Goal: Transaction & Acquisition: Download file/media

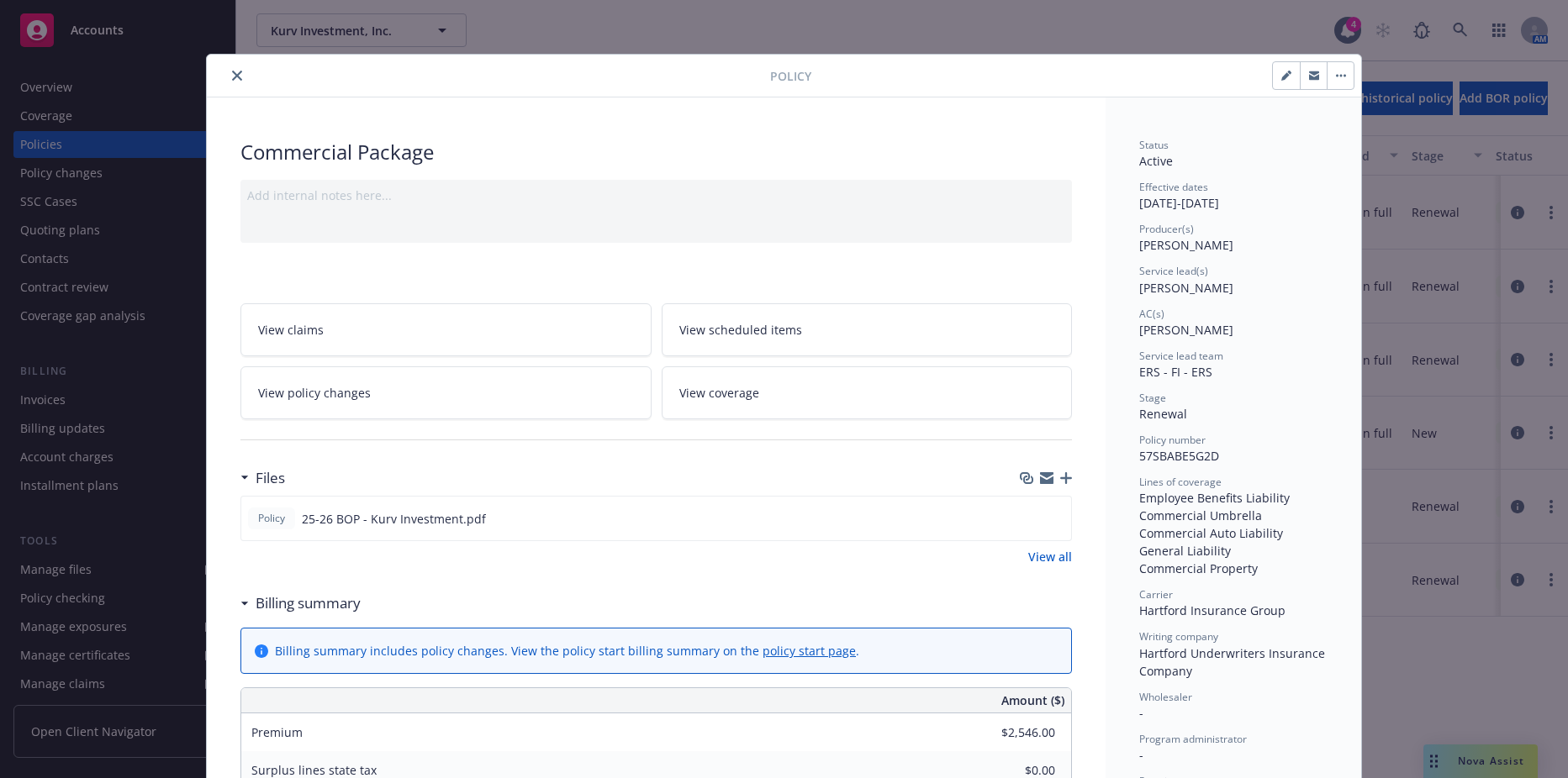
click at [236, 73] on button "close" at bounding box center [237, 76] width 21 height 21
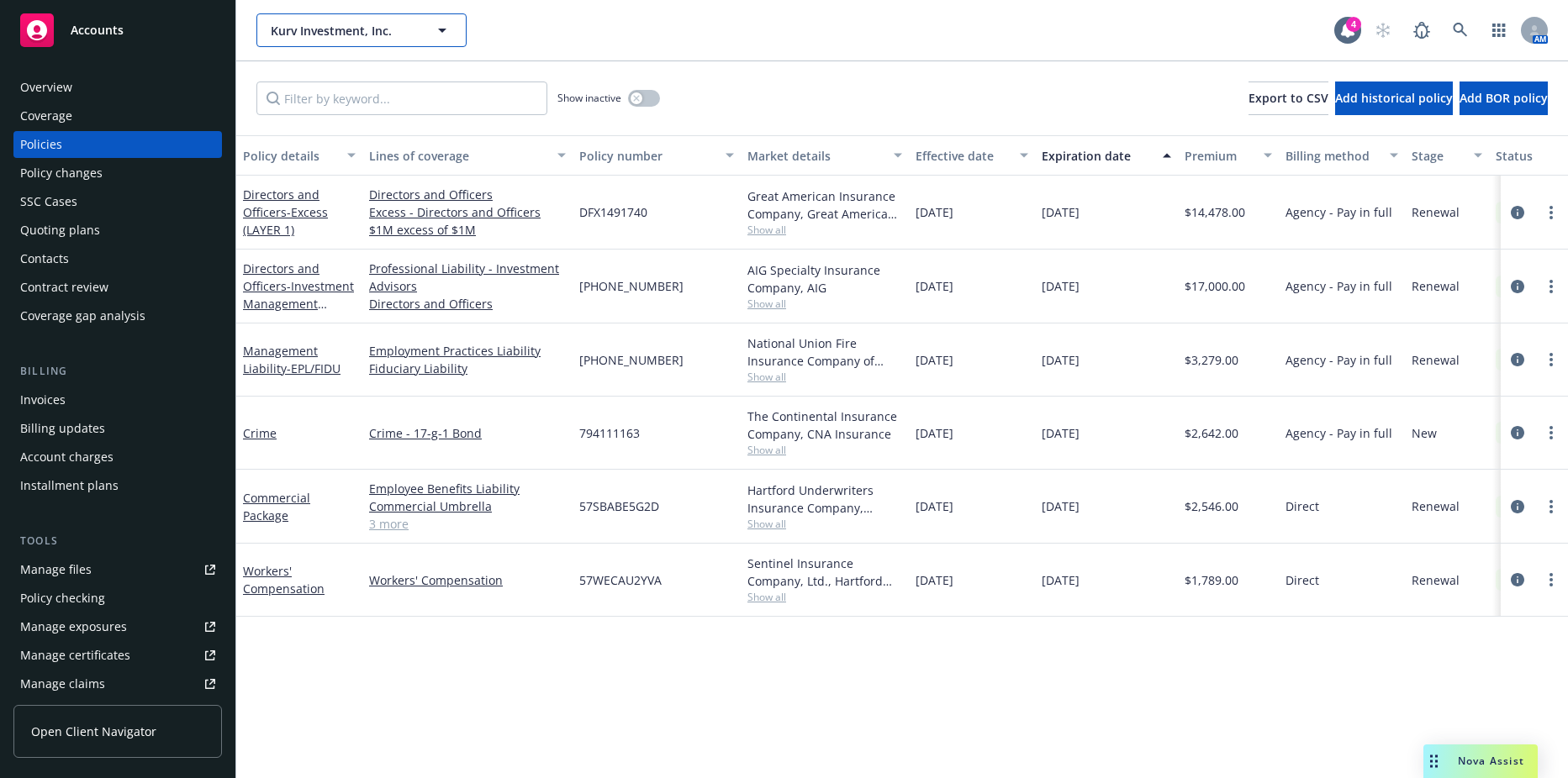
click at [372, 27] on span "Kurv Investment, Inc." at bounding box center [343, 31] width 146 height 18
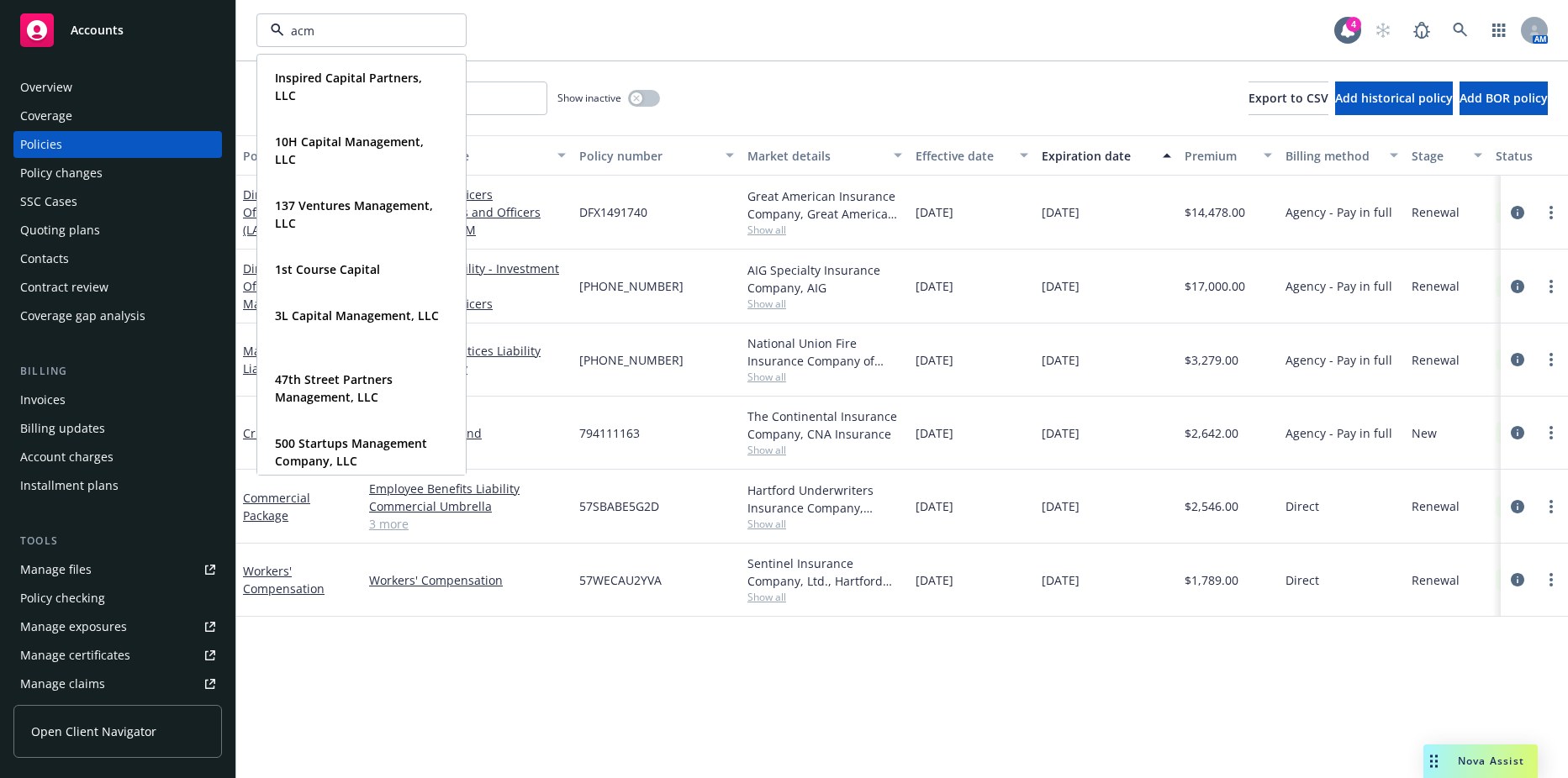
type input "acme"
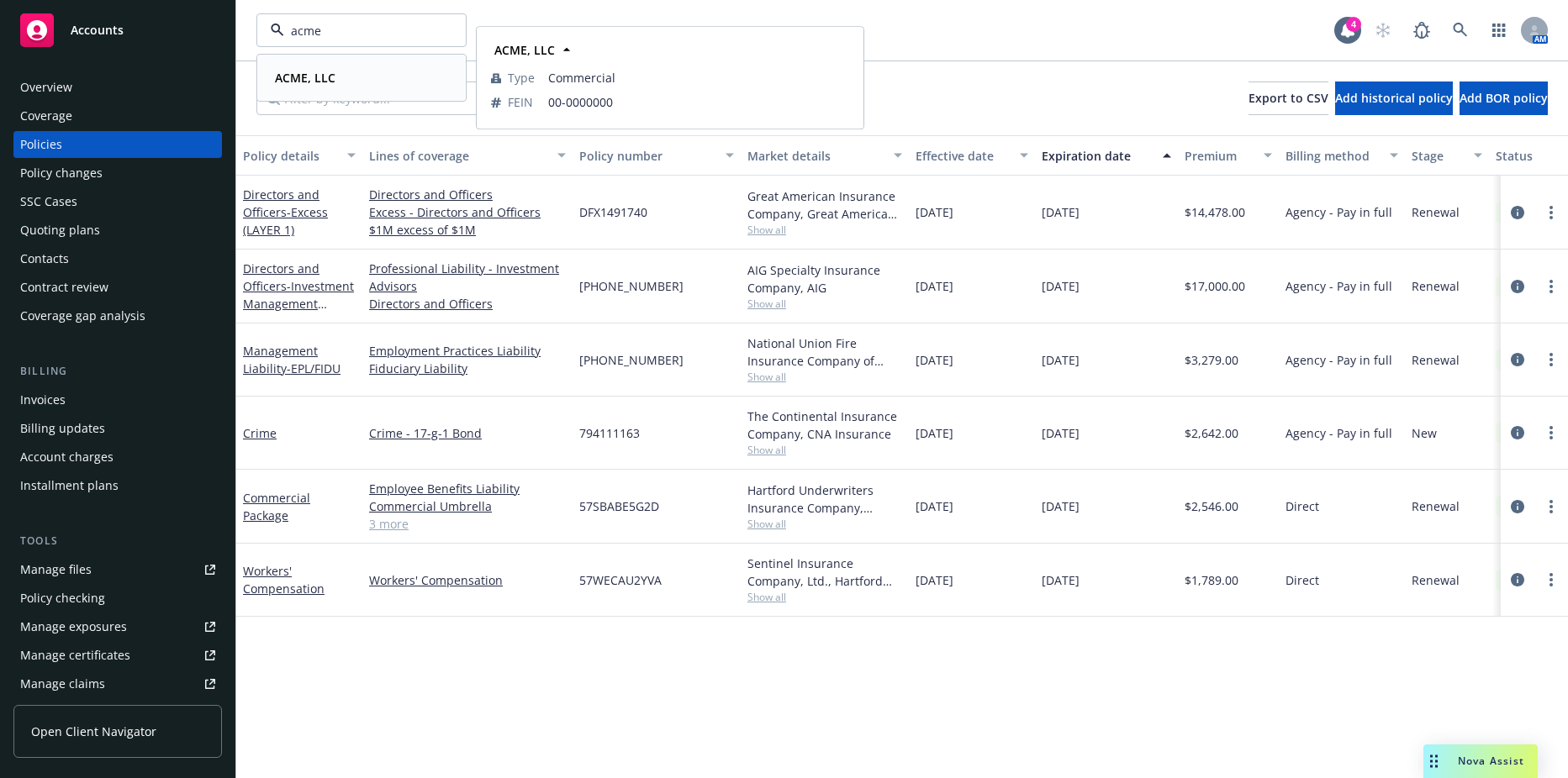
click at [282, 68] on div "ACME, LLC" at bounding box center [303, 78] width 70 height 24
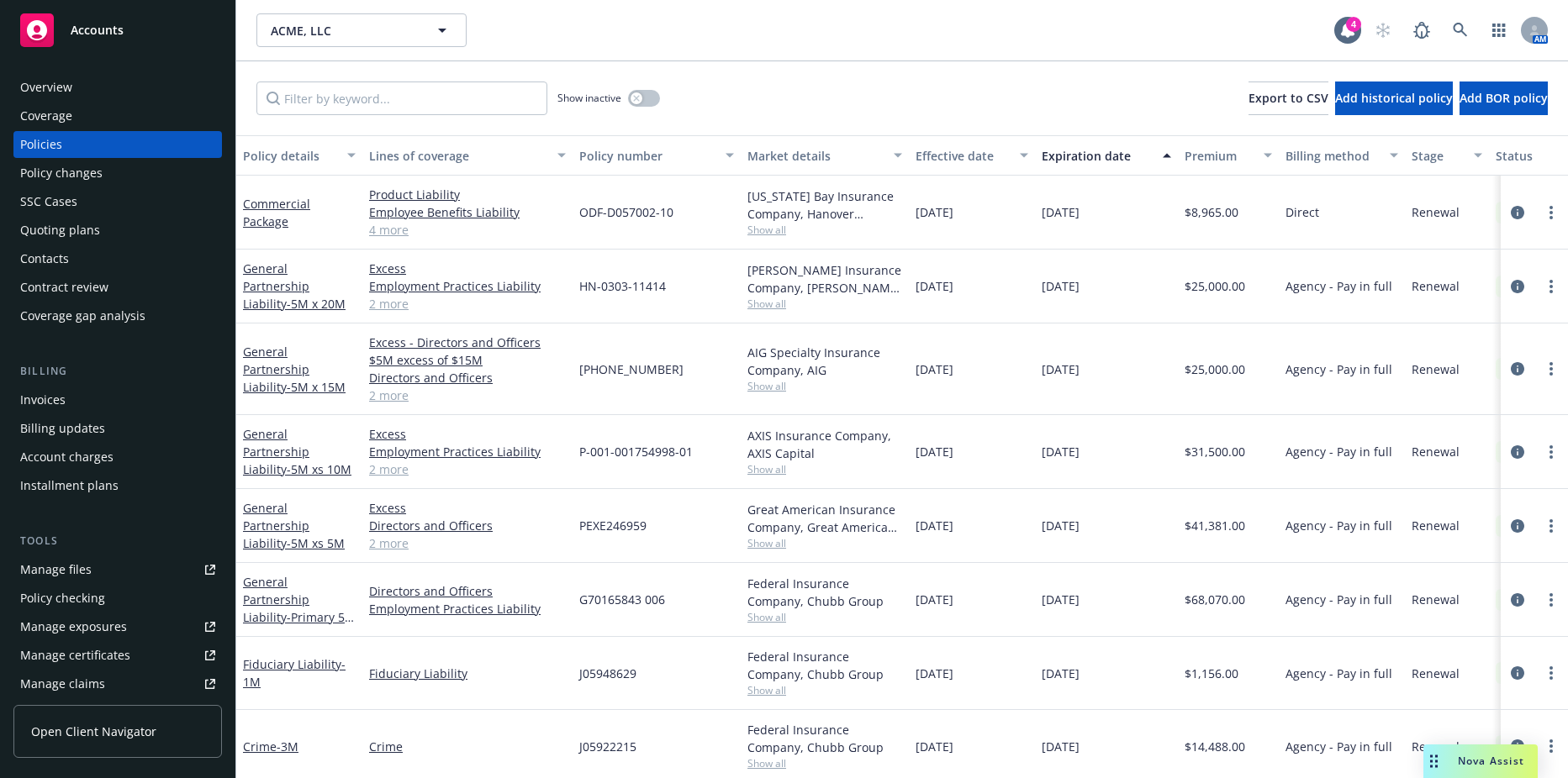
click at [77, 404] on div "Invoices" at bounding box center [118, 400] width 195 height 27
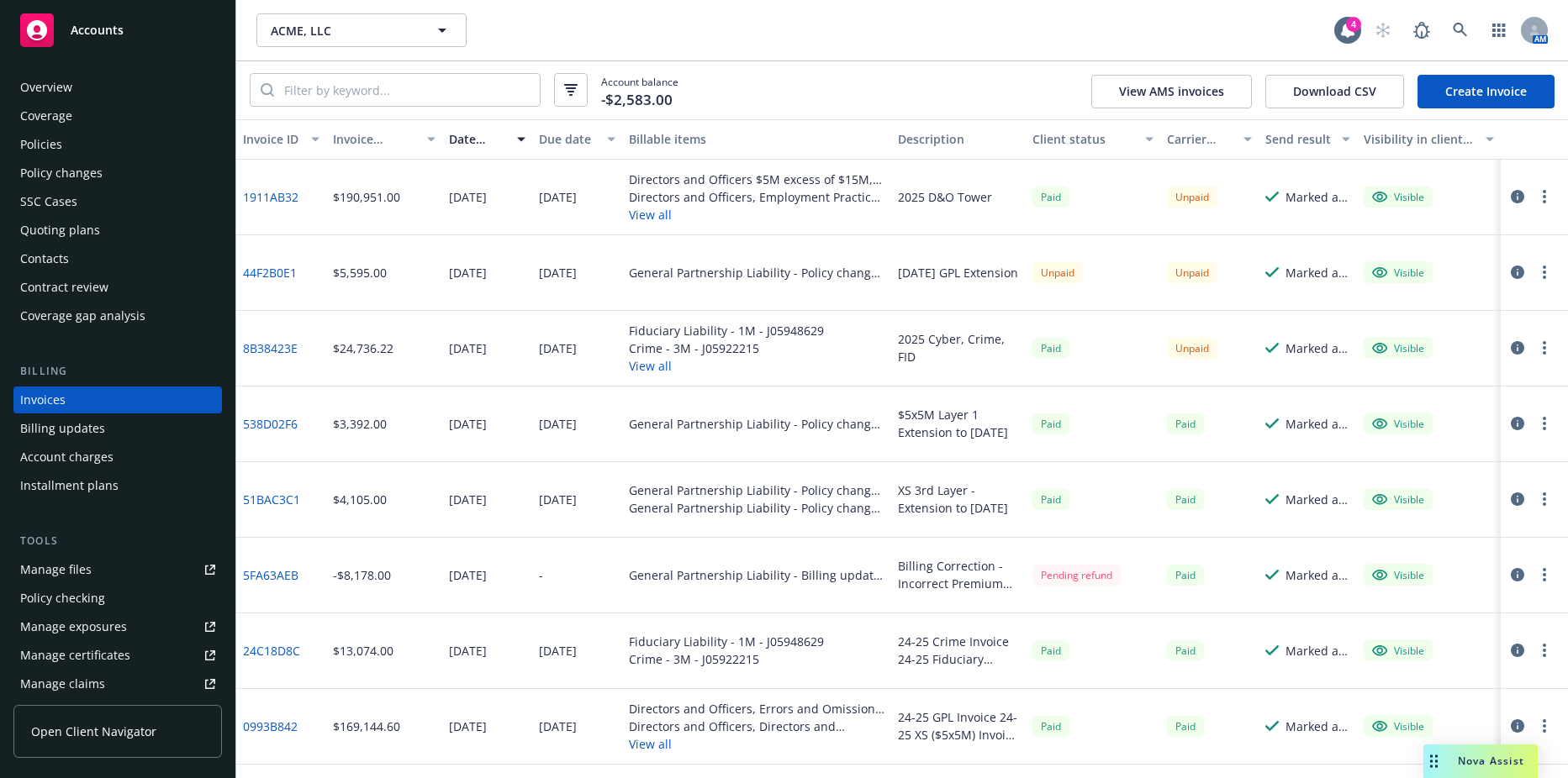
click at [647, 204] on div "Directors and Officers, Employment Practices Liability, Errors and Omissions, D…" at bounding box center [756, 197] width 255 height 18
click at [646, 218] on button "View all" at bounding box center [756, 215] width 255 height 18
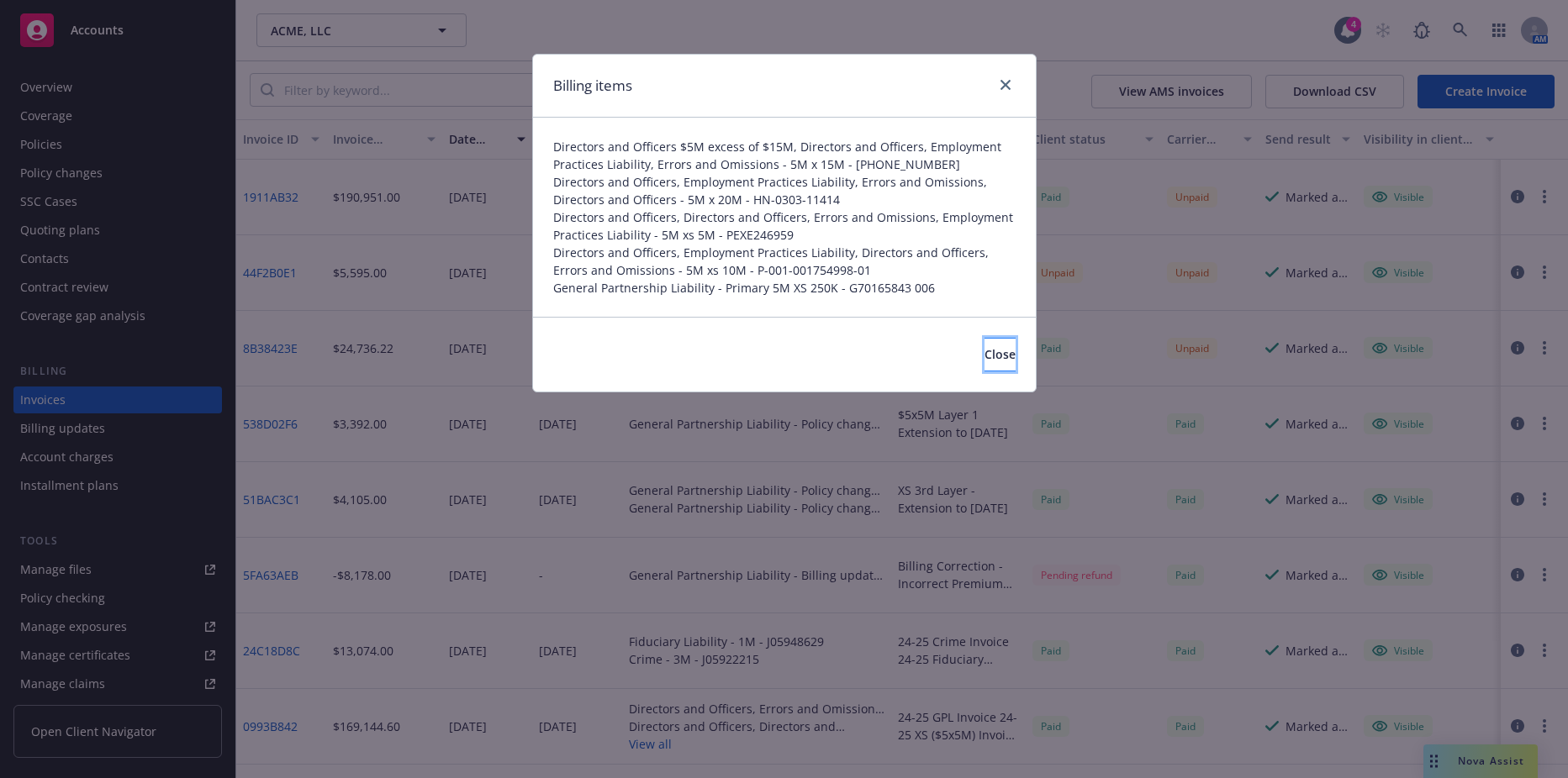
click at [985, 347] on span "Close" at bounding box center [1000, 354] width 31 height 16
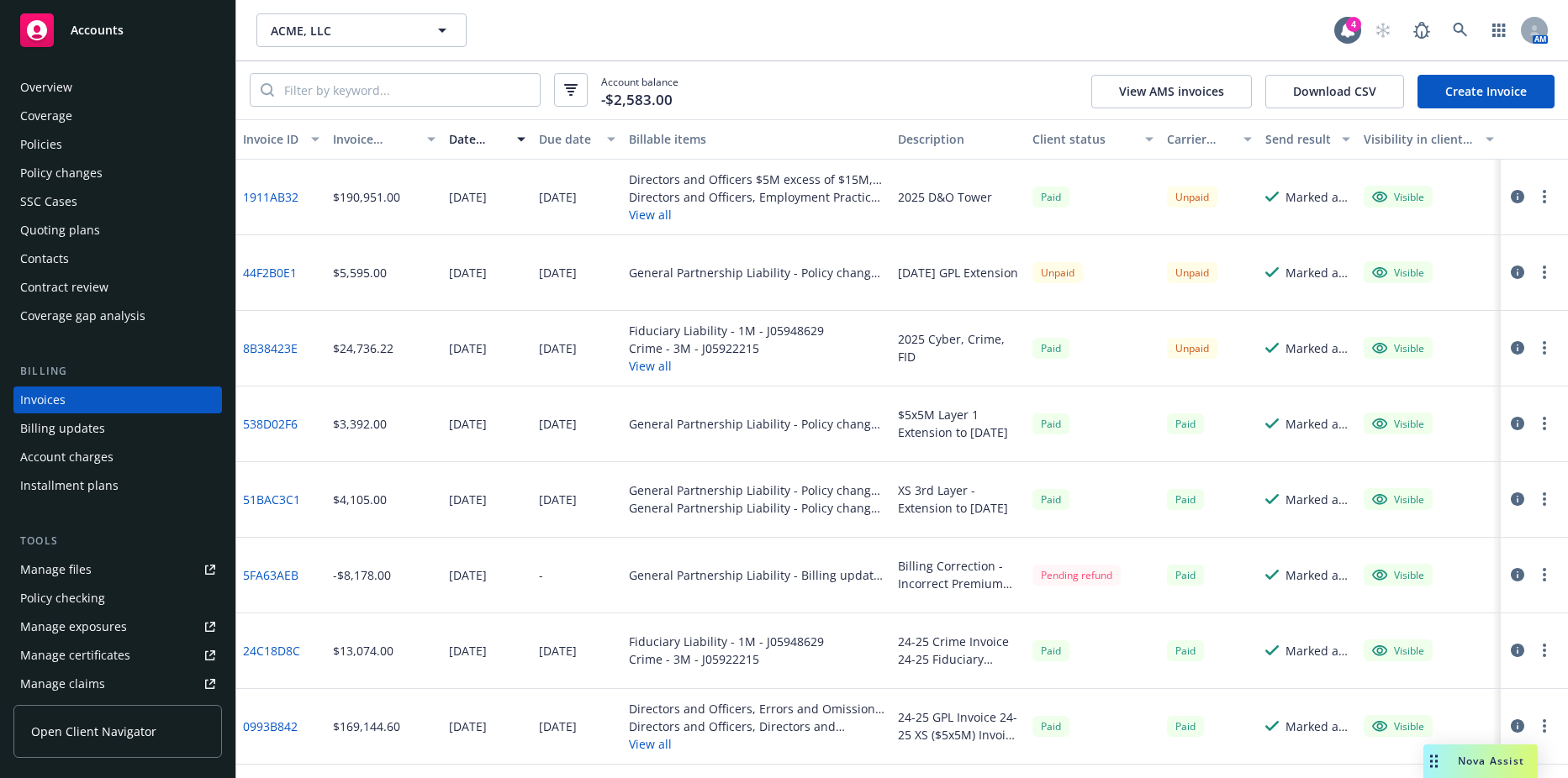
click at [645, 368] on button "View all" at bounding box center [726, 365] width 195 height 18
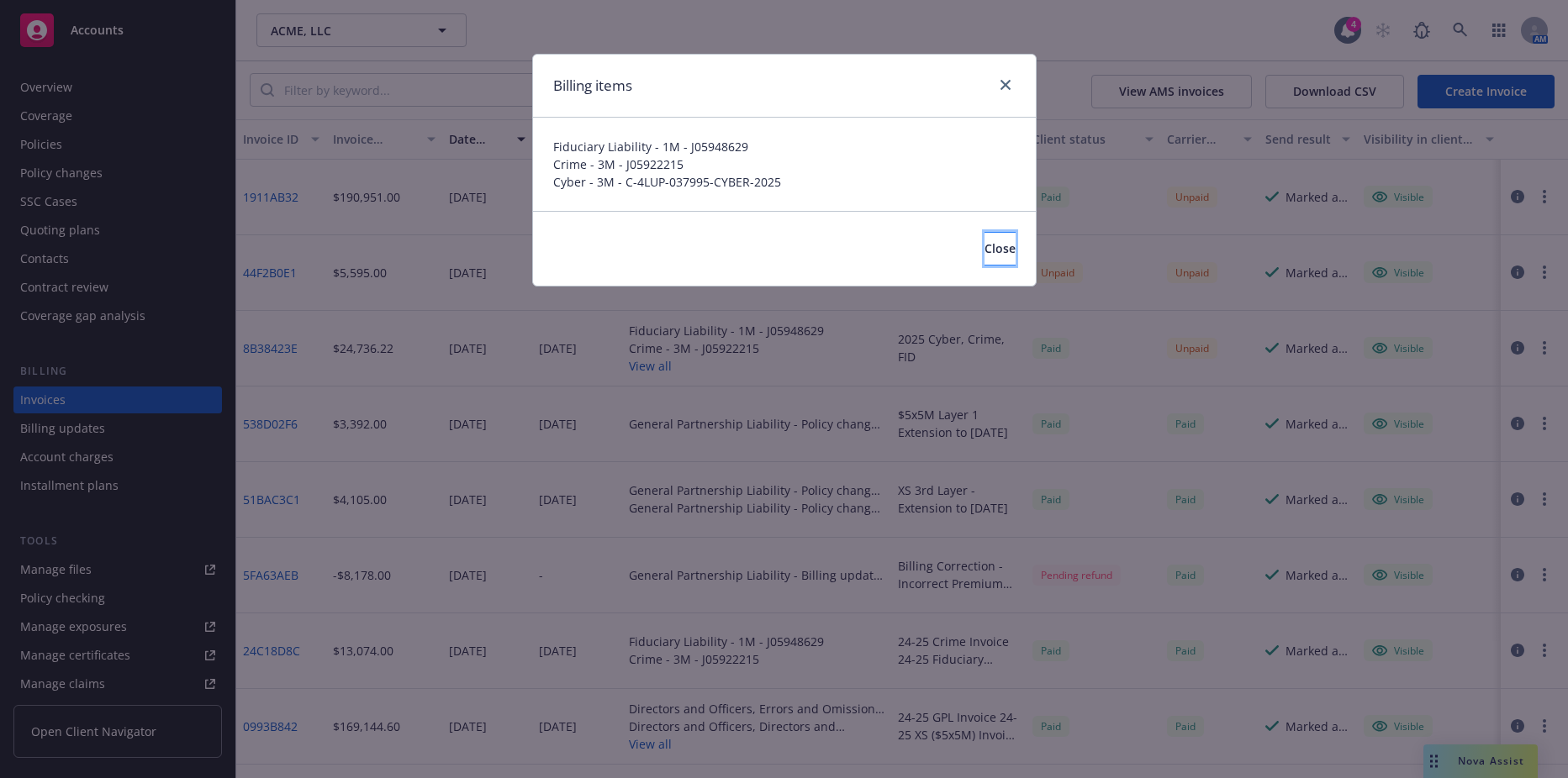
click at [987, 257] on button "Close" at bounding box center [1000, 248] width 31 height 33
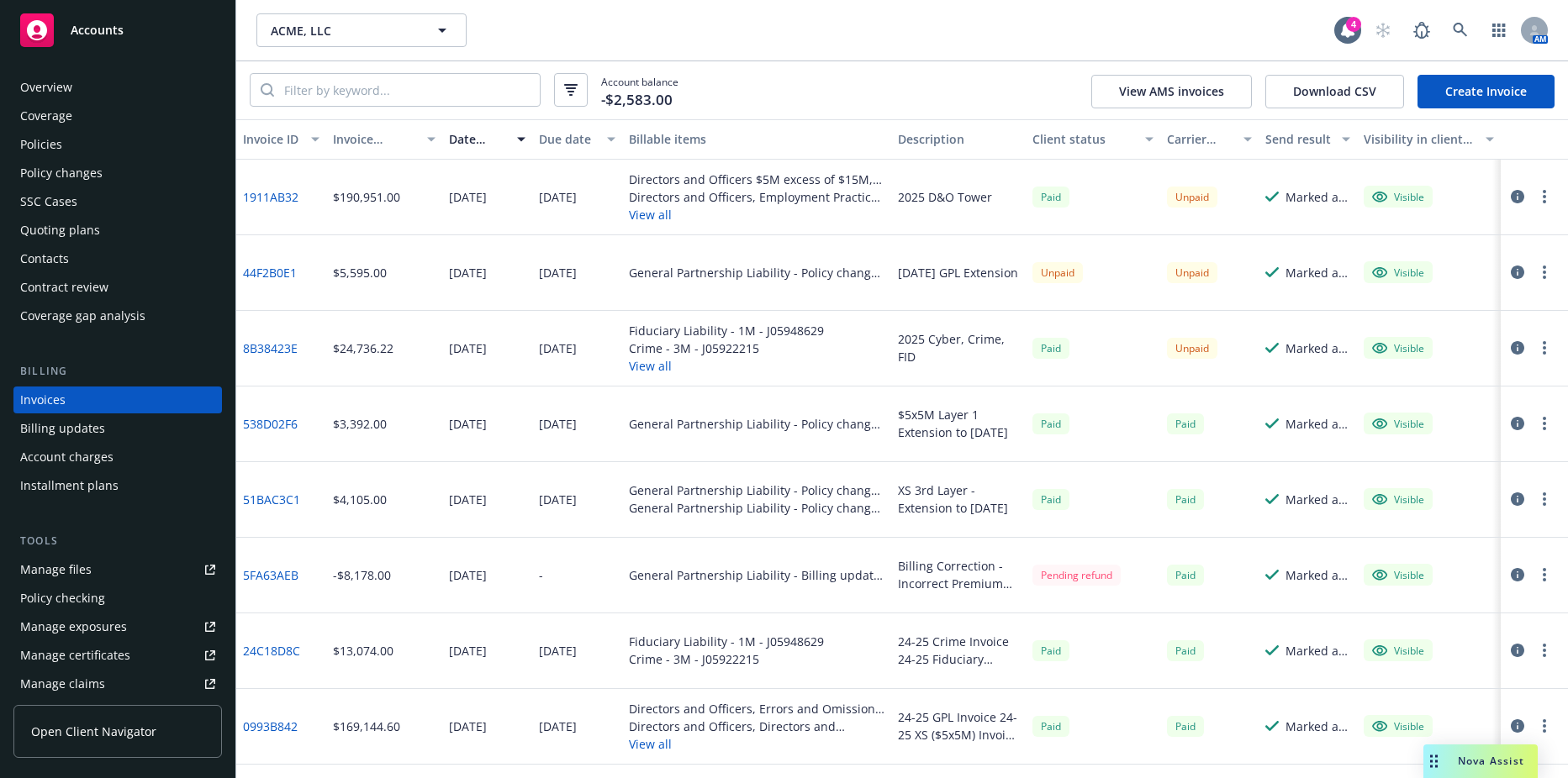
click at [644, 365] on button "View all" at bounding box center [726, 365] width 195 height 18
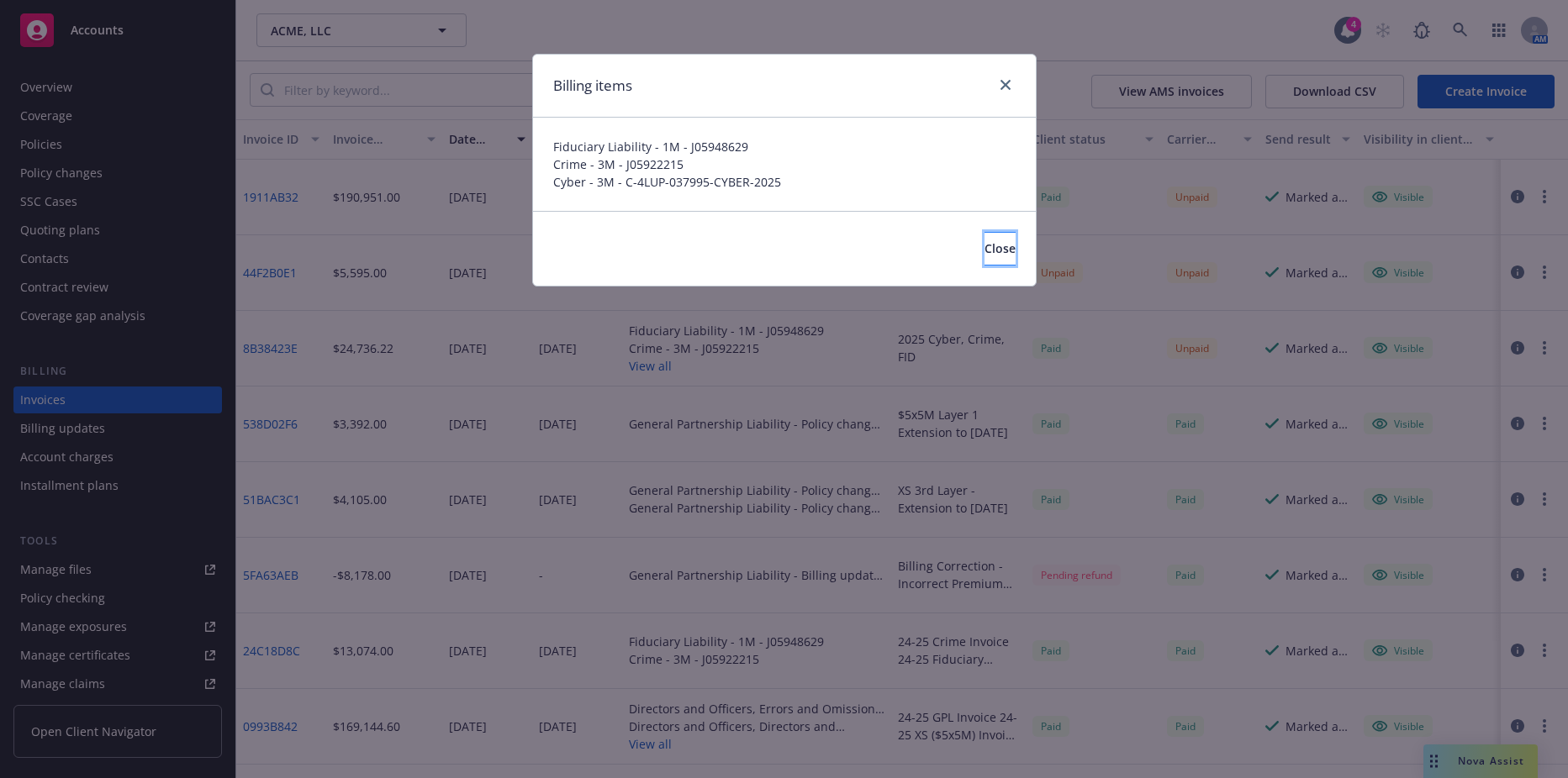
click at [985, 255] on span "Close" at bounding box center [1000, 248] width 31 height 16
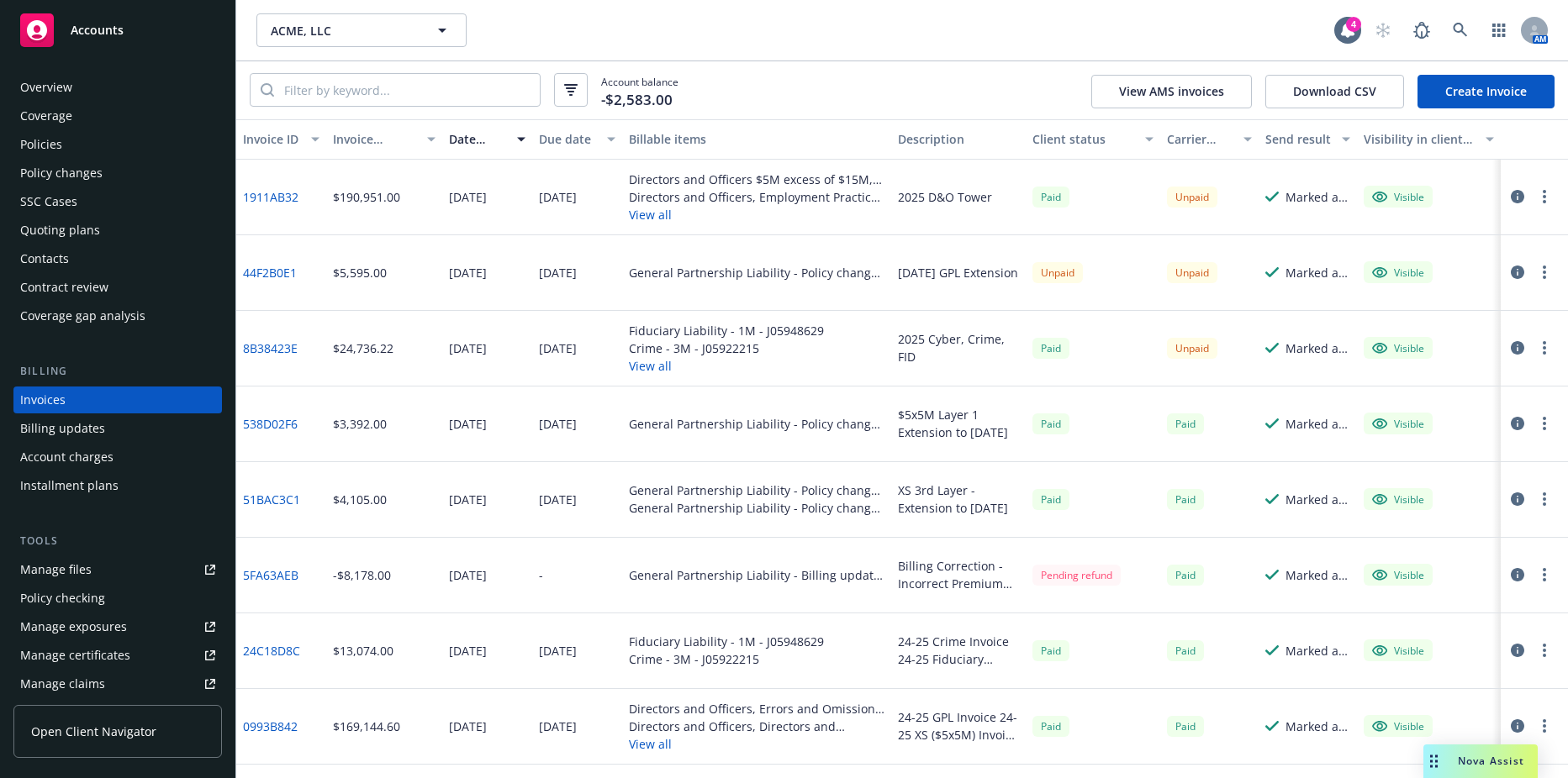
drag, startPoint x: 375, startPoint y: 12, endPoint x: 370, endPoint y: 23, distance: 12.1
click at [375, 12] on div "ACME, LLC ACME, LLC 4 AM" at bounding box center [902, 30] width 1332 height 61
click at [370, 23] on span "ACME, LLC" at bounding box center [343, 31] width 146 height 18
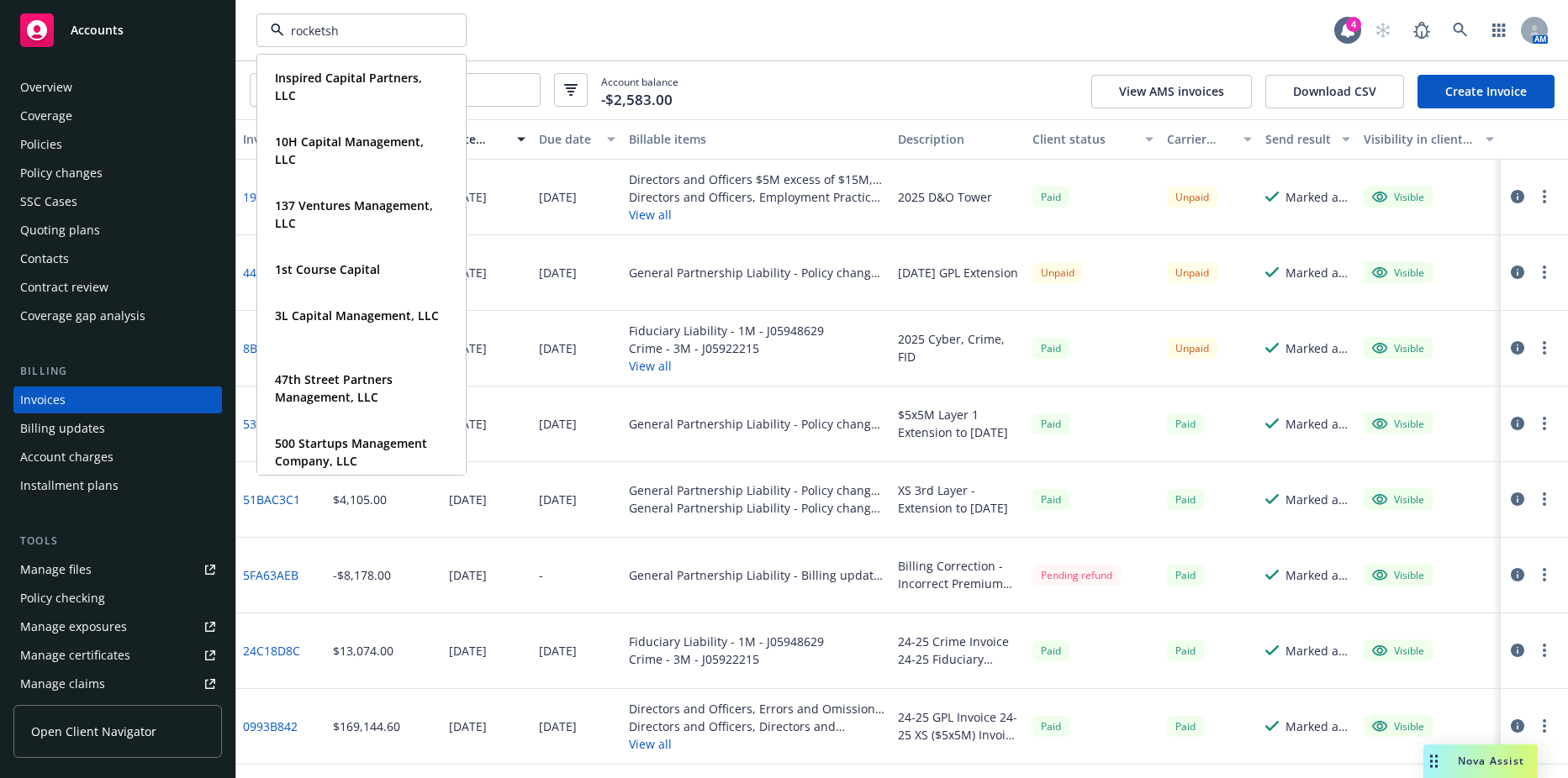
type input "rocketshi"
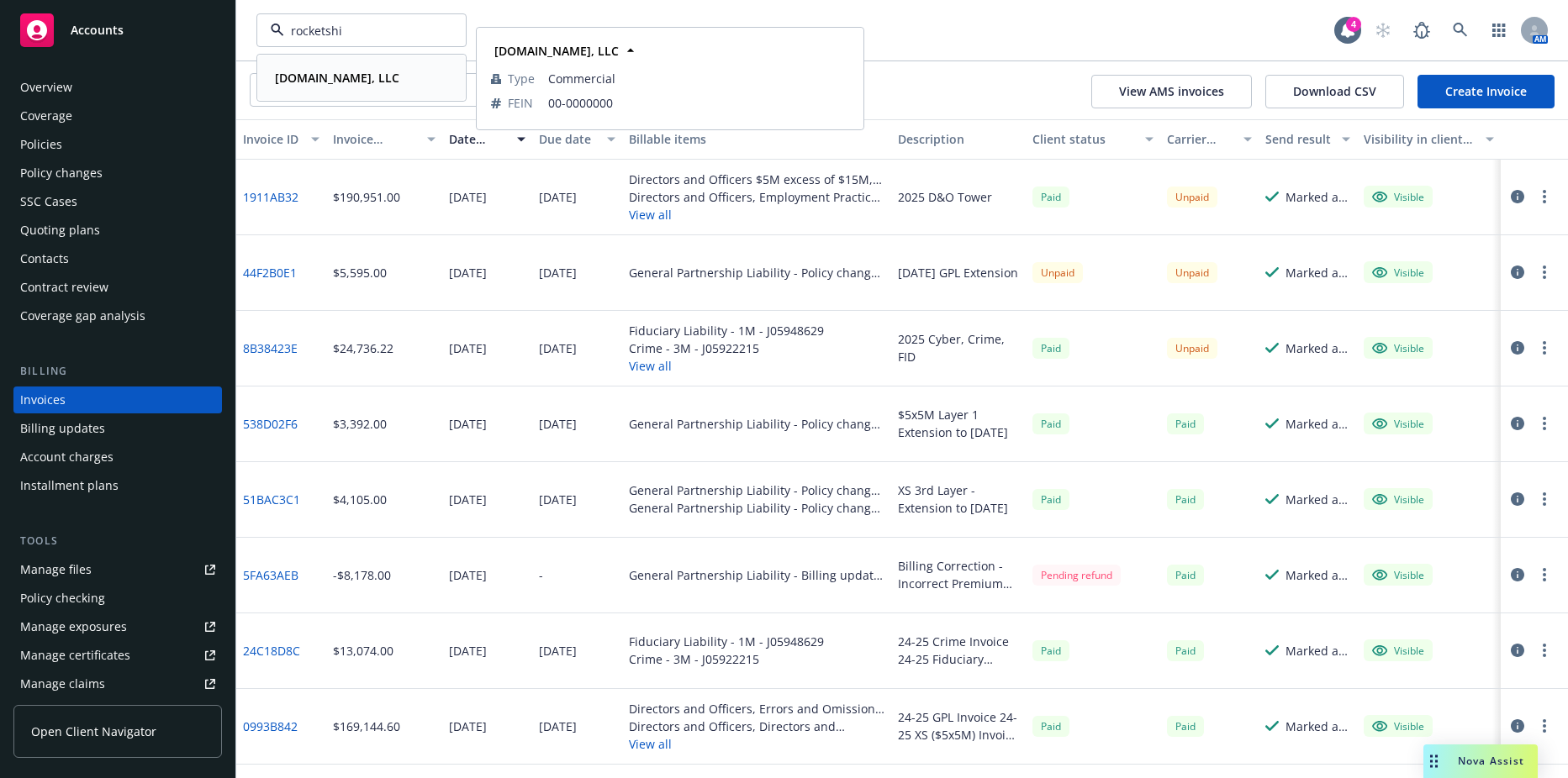
click at [362, 80] on strong "Rocketship.VC, LLC" at bounding box center [337, 77] width 124 height 16
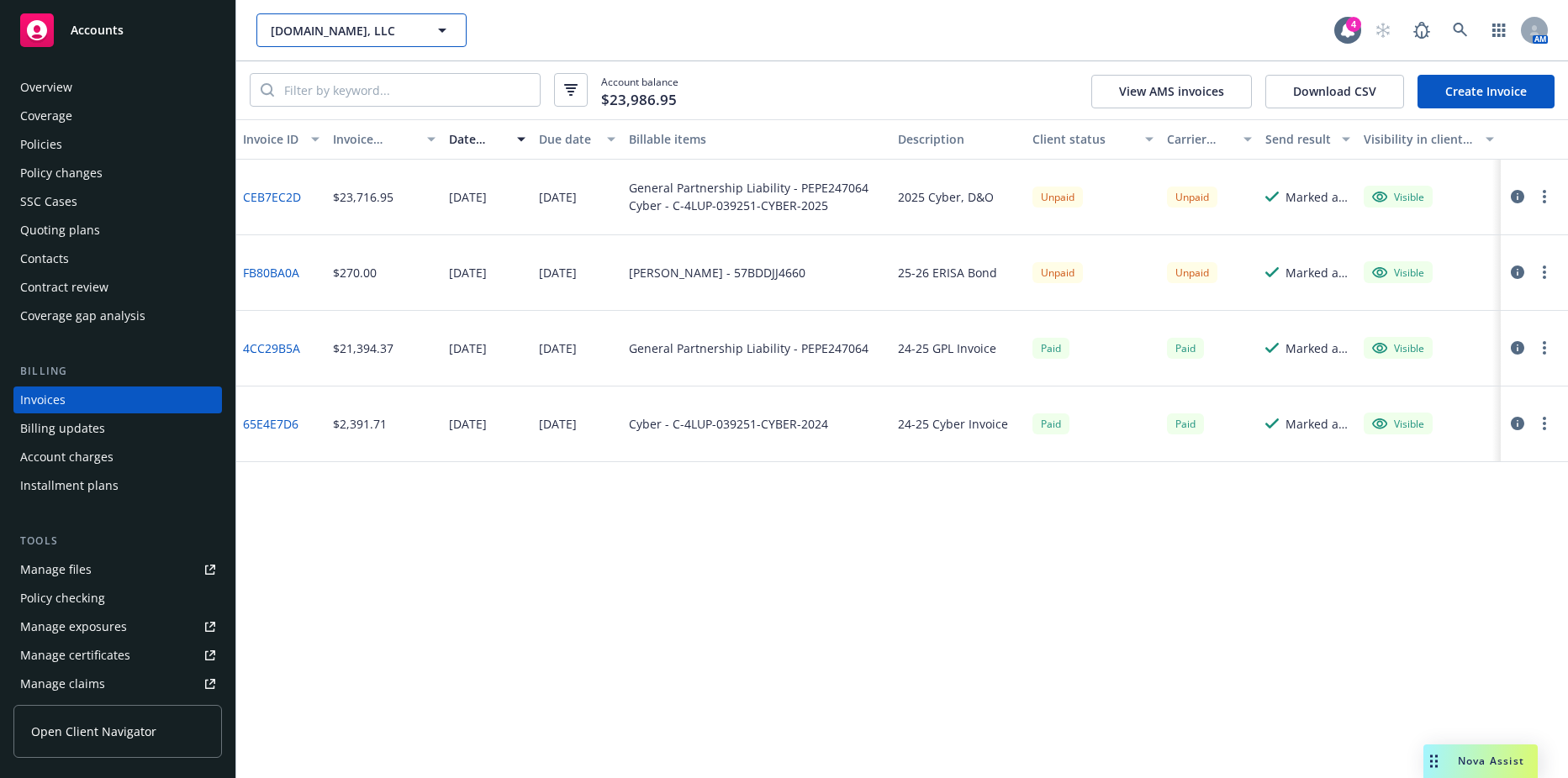
click at [405, 34] on span "Rocketship.VC, LLC" at bounding box center [343, 31] width 146 height 18
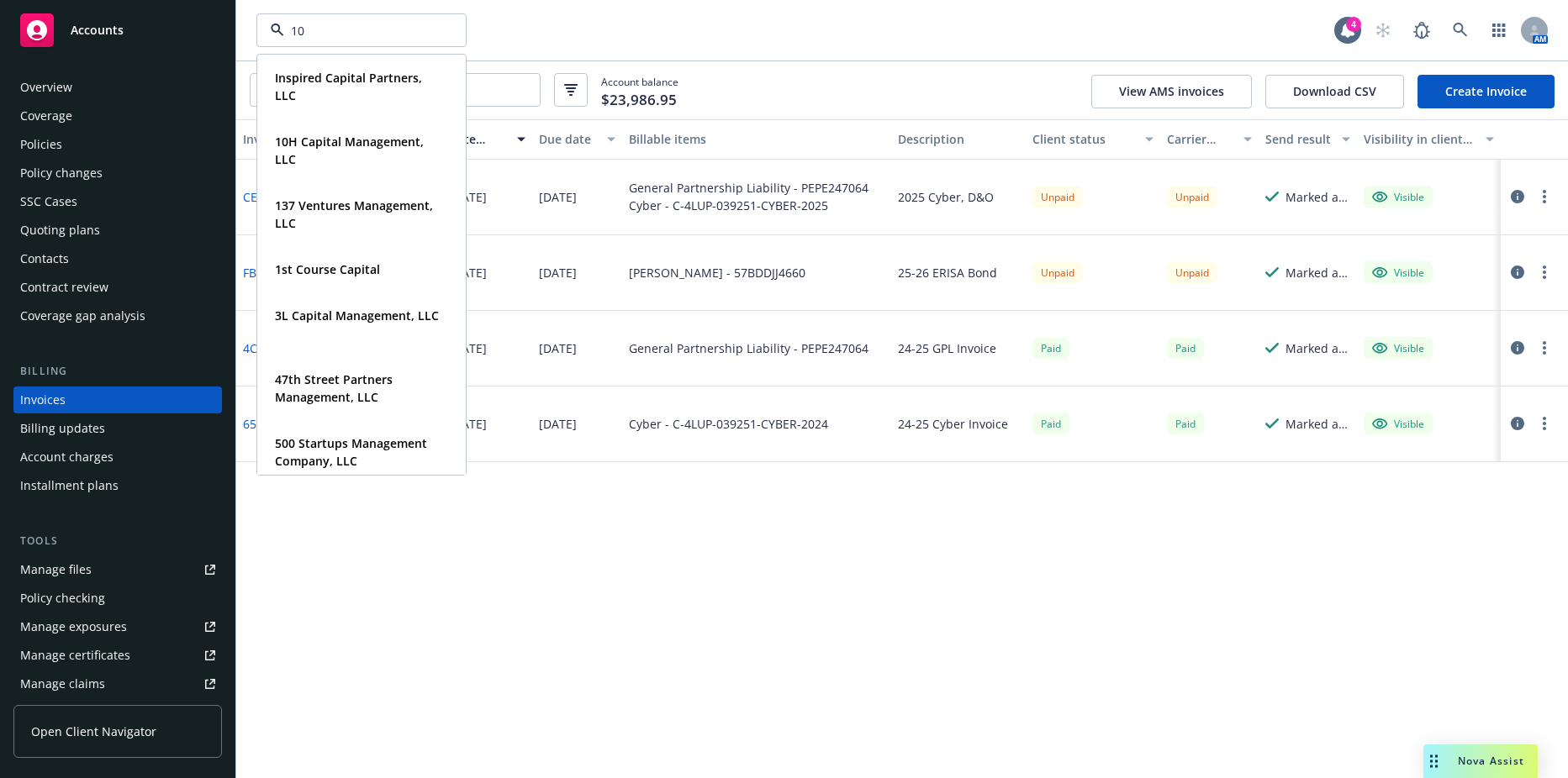
type input "10h"
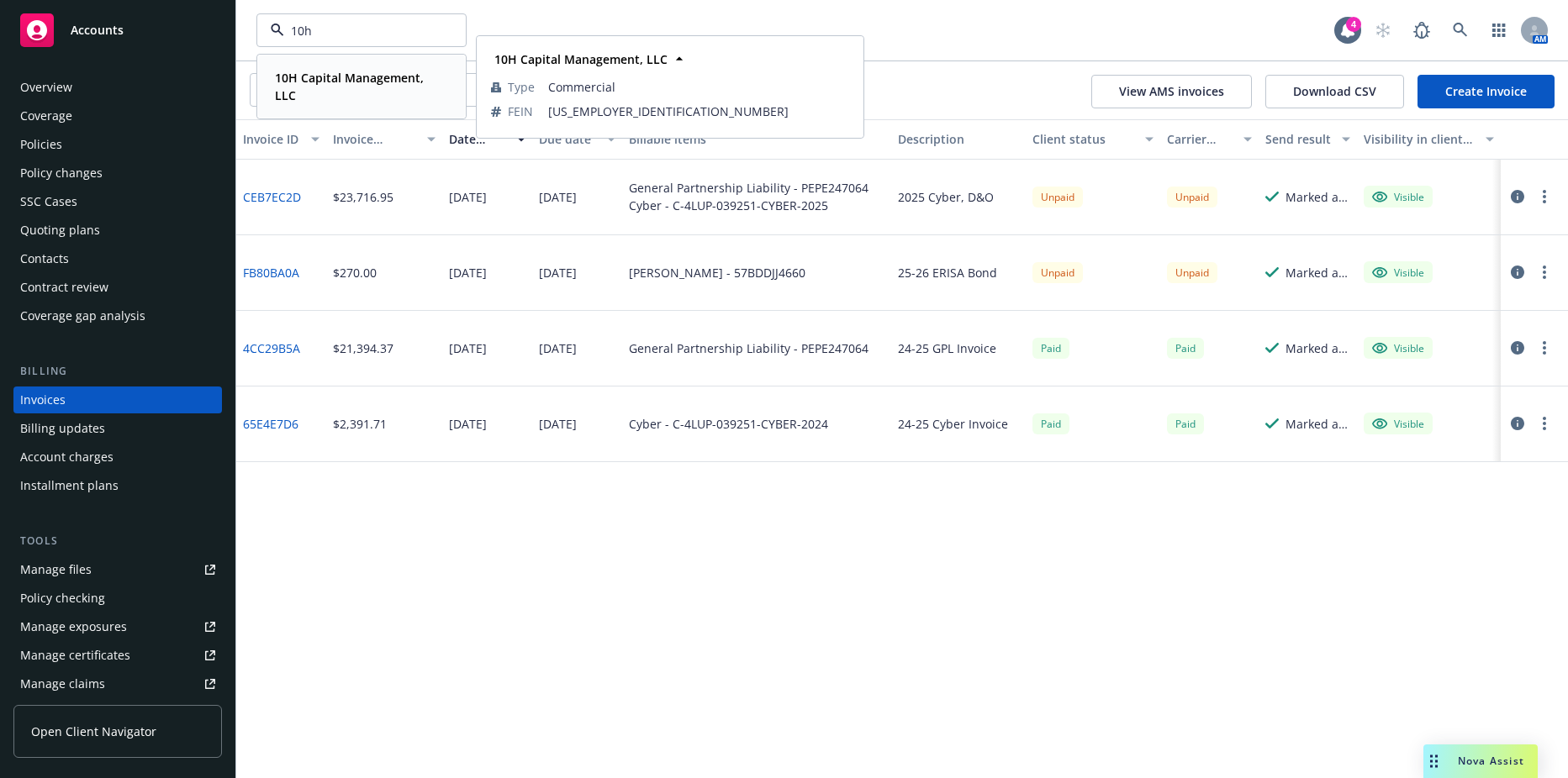
click at [388, 80] on strong "10H Capital Management, LLC" at bounding box center [349, 86] width 149 height 33
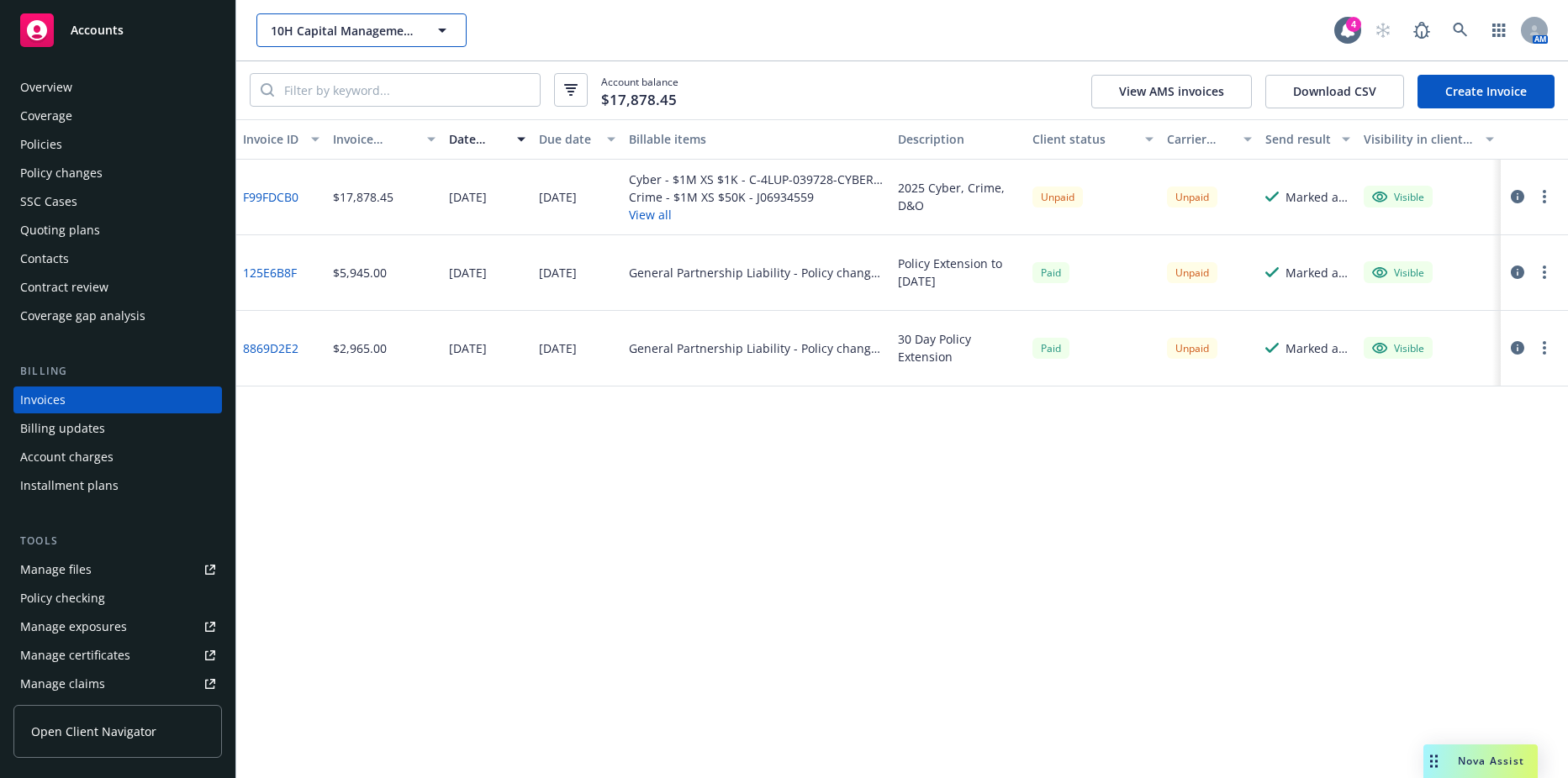
click at [391, 37] on span "10H Capital Management, LLC" at bounding box center [343, 31] width 146 height 18
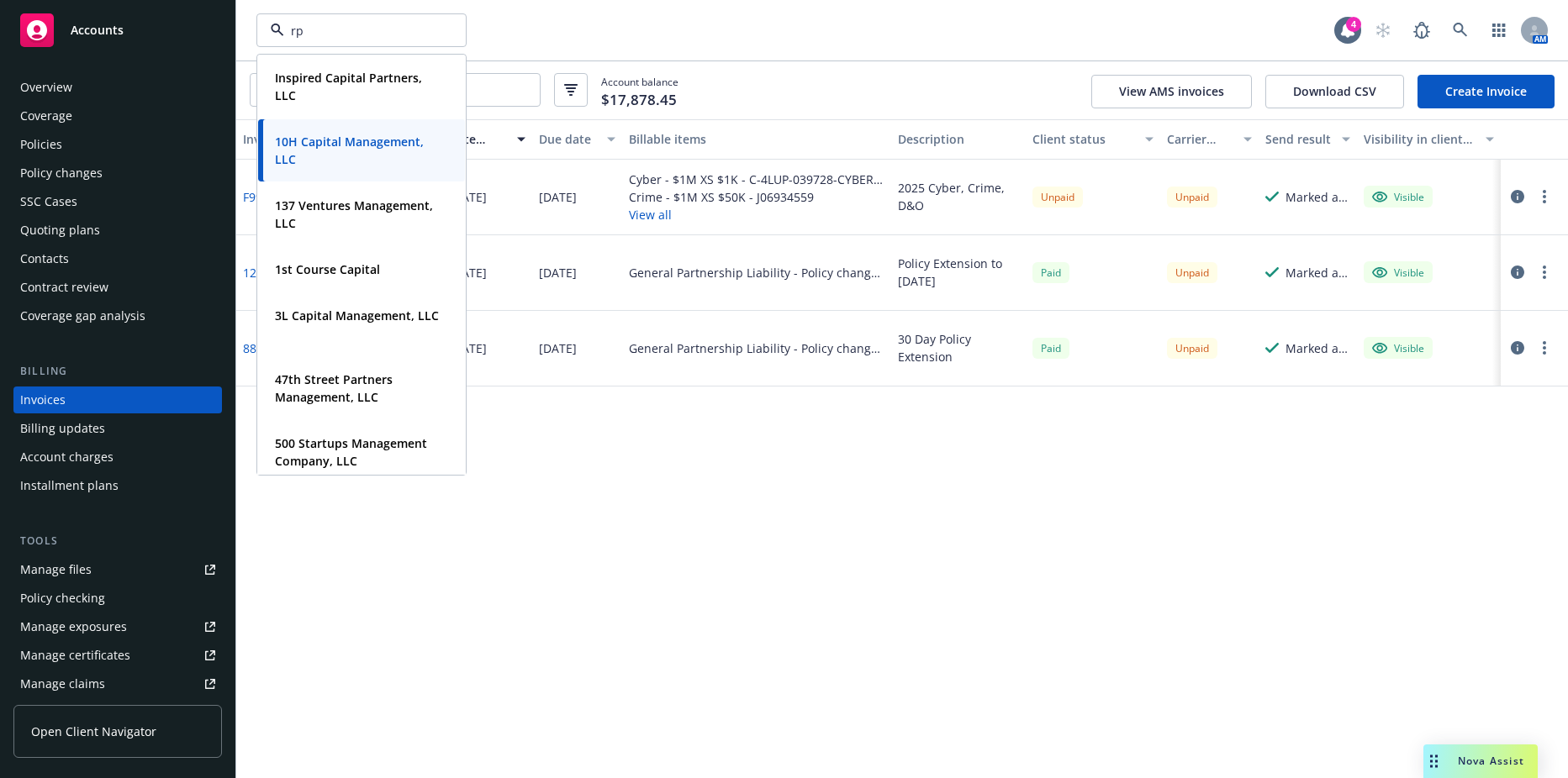
type input "rps"
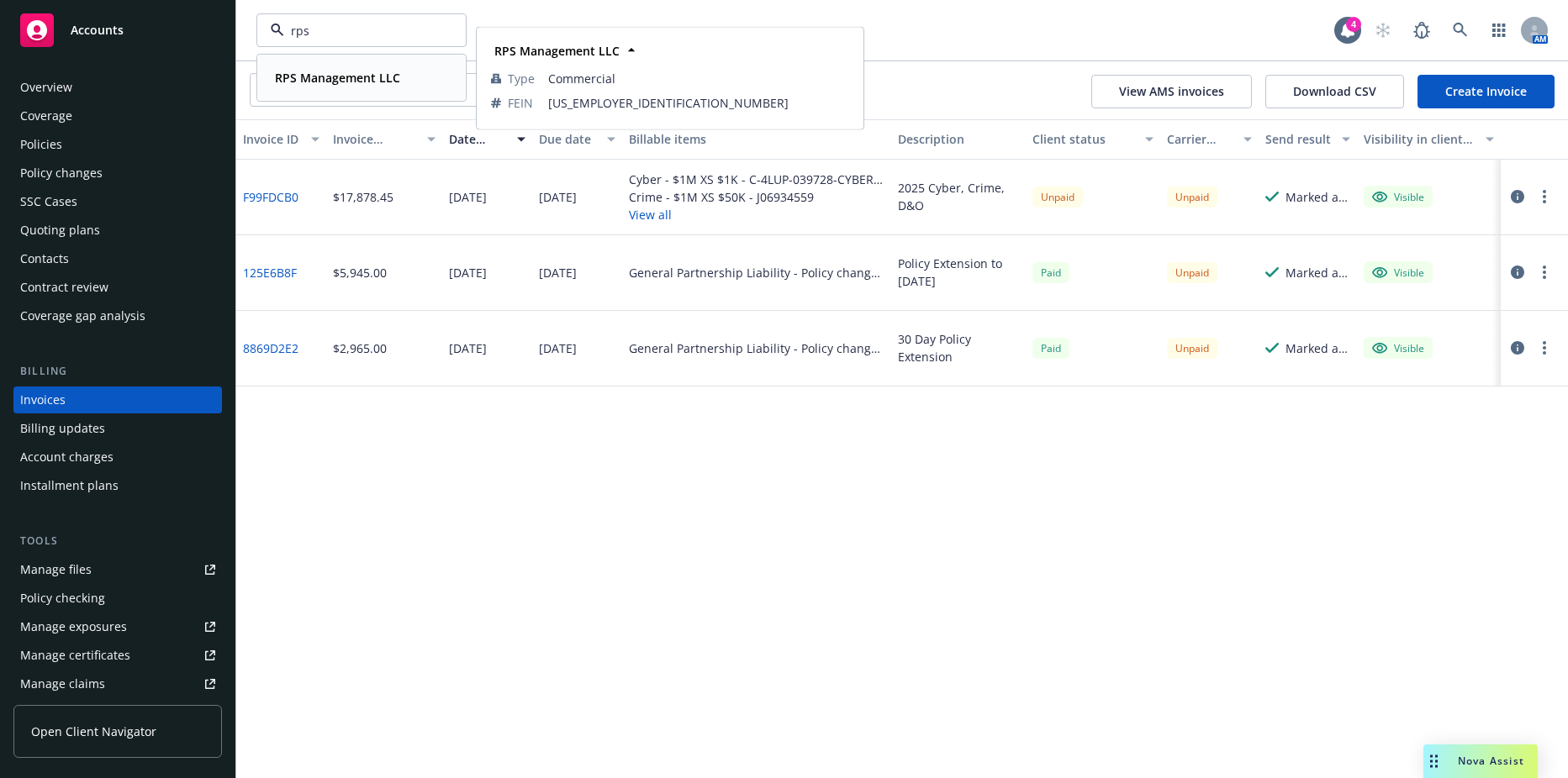
click at [355, 74] on strong "RPS Management LLC" at bounding box center [337, 77] width 125 height 16
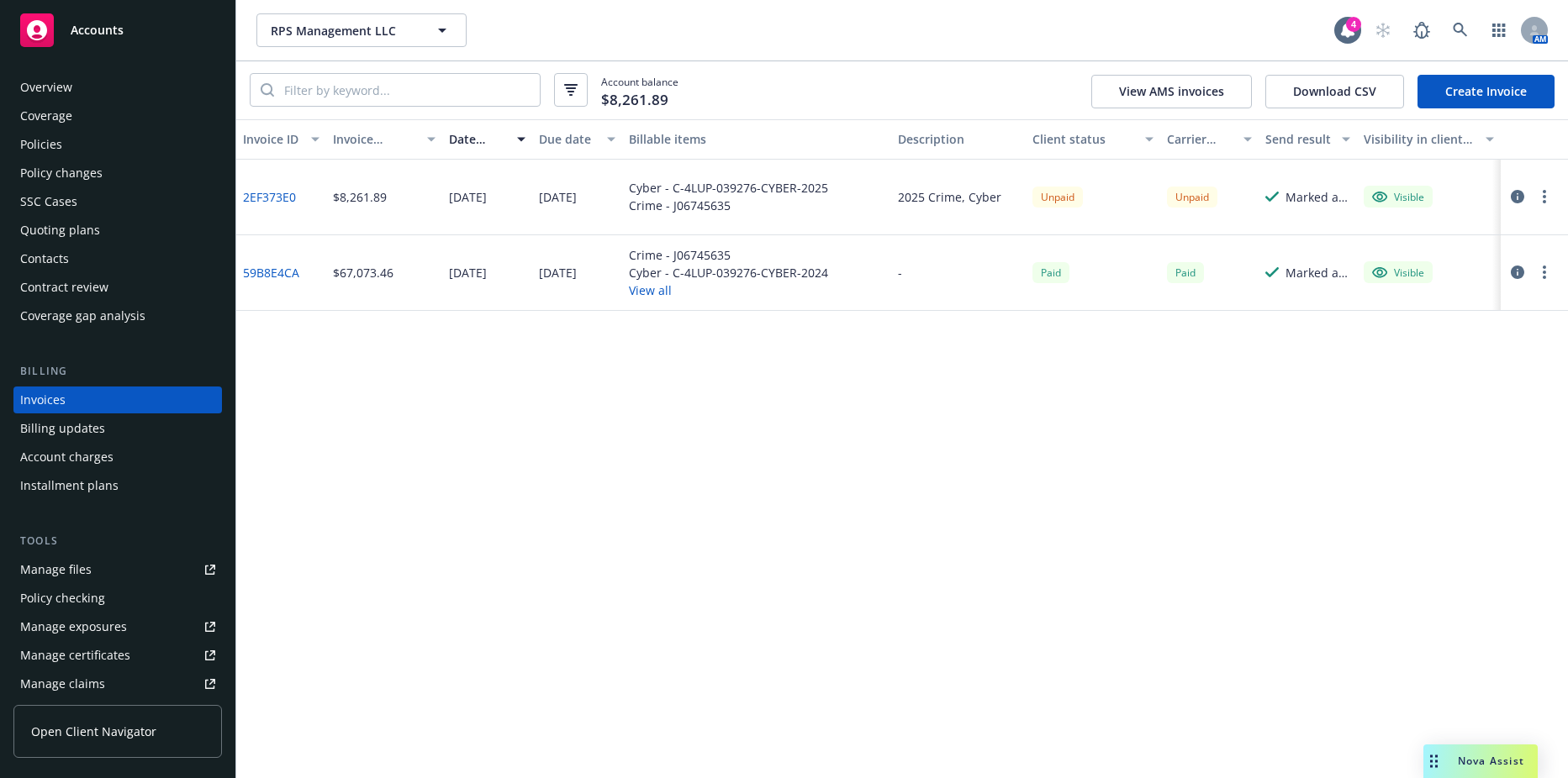
click at [274, 197] on link "2EF373E0" at bounding box center [270, 197] width 53 height 18
click at [30, 147] on div "Policies" at bounding box center [41, 144] width 42 height 27
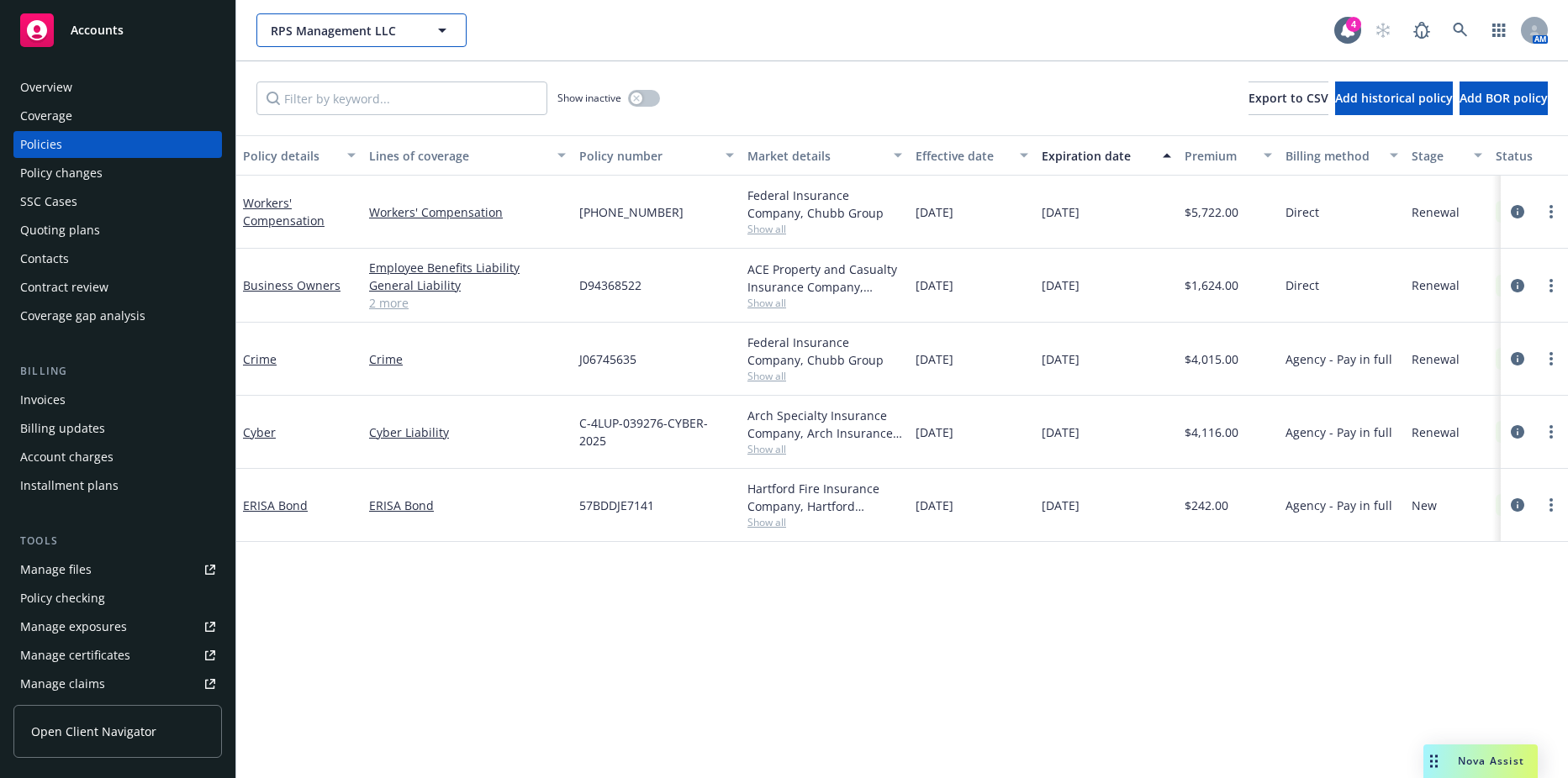
click at [372, 33] on span "RPS Management LLC" at bounding box center [343, 31] width 146 height 18
type input "playgr"
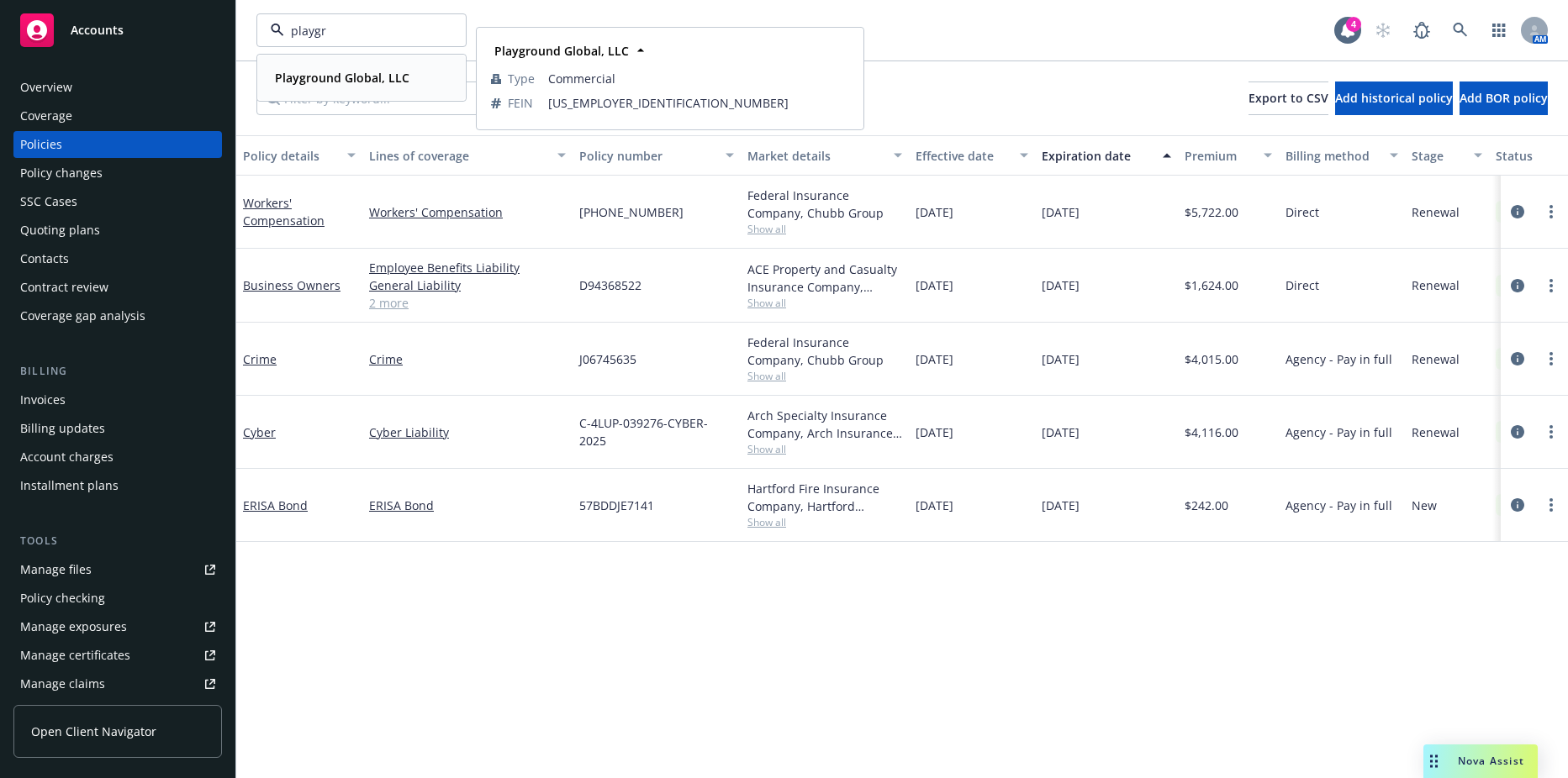
click at [337, 86] on div "Playground Global, LLC" at bounding box center [340, 78] width 145 height 24
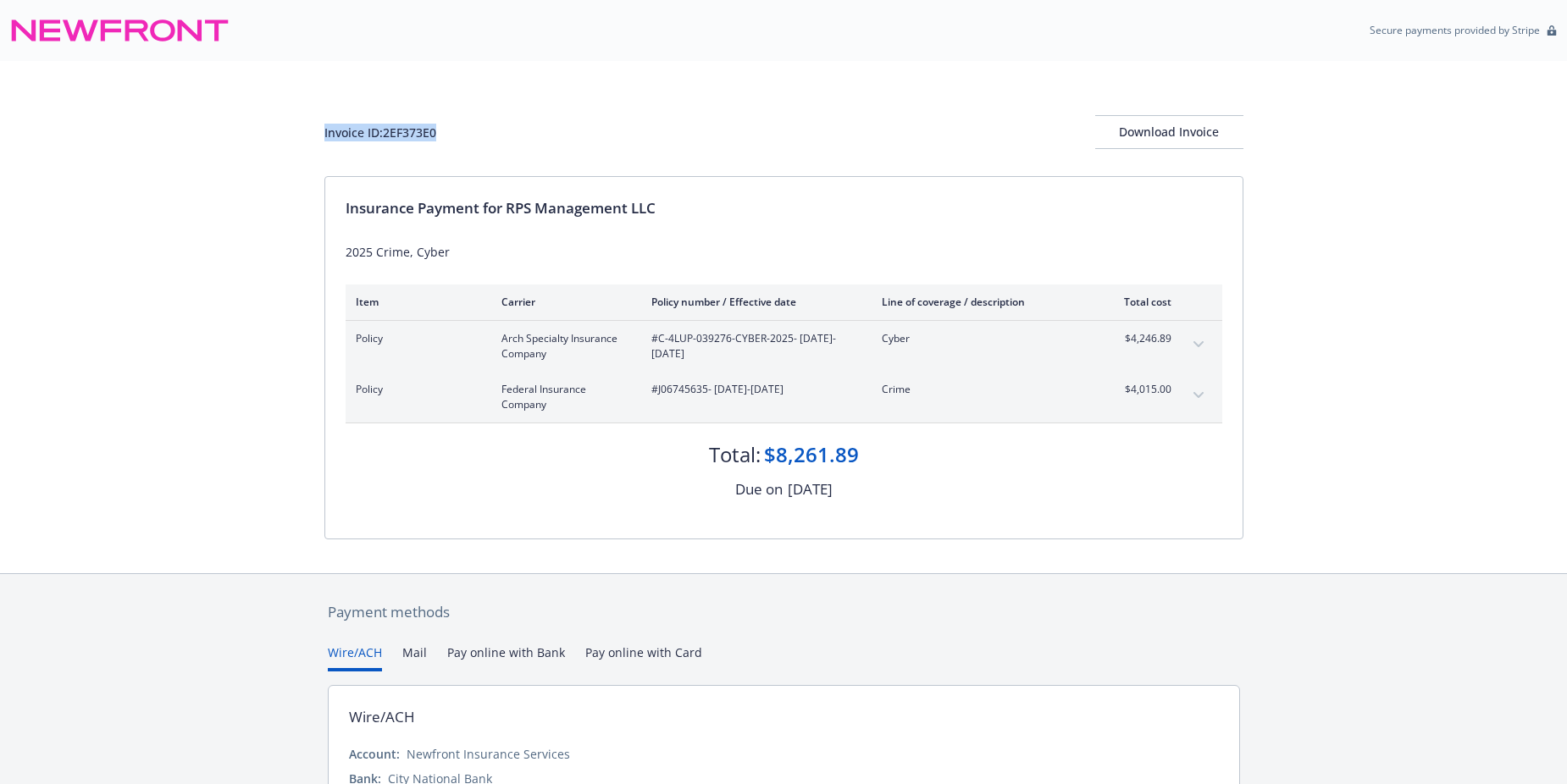
drag, startPoint x: 450, startPoint y: 128, endPoint x: 321, endPoint y: 126, distance: 129.0
click at [321, 126] on div "Invoice ID: 2EF373E0 Download Invoice Insurance Payment for RPS Management LLC …" at bounding box center [784, 317] width 1567 height 512
drag, startPoint x: 321, startPoint y: 126, endPoint x: 383, endPoint y: 135, distance: 62.6
copy div "Invoice ID: 2EF373E0"
click at [1115, 121] on button "Download Invoice" at bounding box center [1170, 132] width 148 height 34
